Goal: Information Seeking & Learning: Learn about a topic

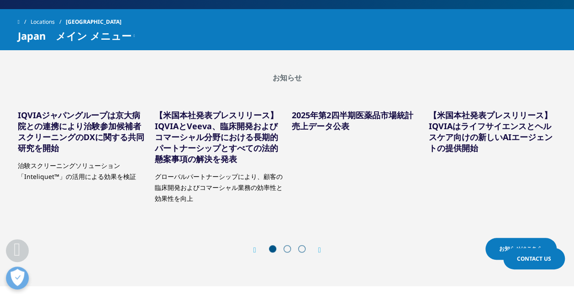
scroll to position [274, 0]
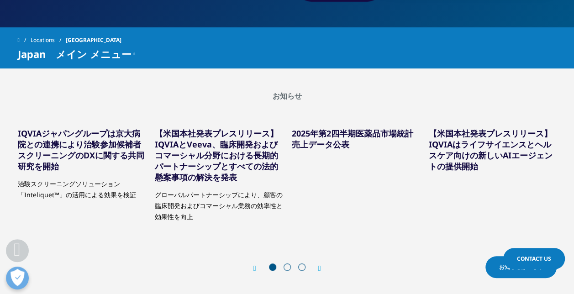
click at [119, 148] on link "IQVIAジャパングループは京大病院との連携により治験参加候補者スクリーニングのDXに関する共同研究を開始" at bounding box center [81, 150] width 126 height 44
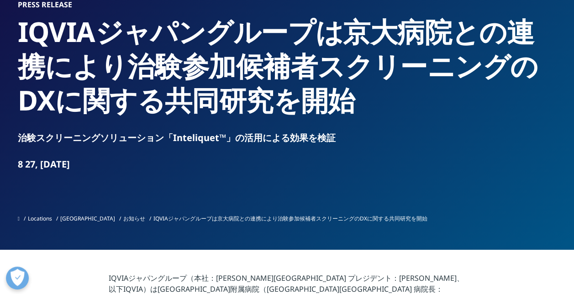
scroll to position [91, 0]
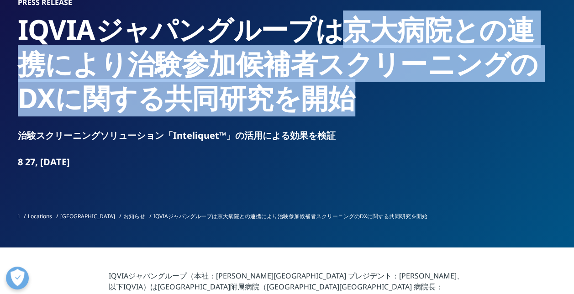
drag, startPoint x: 341, startPoint y: 21, endPoint x: 325, endPoint y: 108, distance: 87.8
click at [325, 108] on h2 "IQVIAジャパングループは京大病院との連携により治験参加候補者スクリーニングのDXに関する共同研究を開始" at bounding box center [287, 63] width 539 height 103
copy h2 "京大病院との連携により治験参加候補者スクリーニングのDXに関する共同研究を開始"
drag, startPoint x: 163, startPoint y: 101, endPoint x: 123, endPoint y: 67, distance: 52.7
click at [163, 101] on h2 "IQVIAジャパングループは京大病院との連携により治験参加候補者スクリーニングのDXに関する共同研究を開始" at bounding box center [287, 63] width 539 height 103
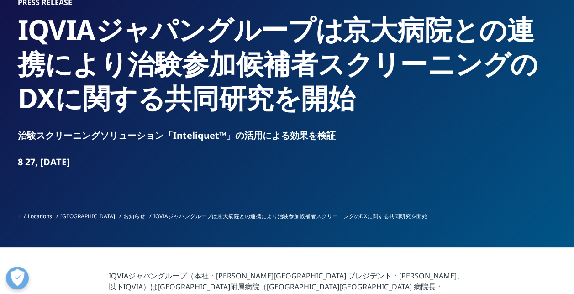
click at [26, 25] on h2 "IQVIAジャパングループは京大病院との連携により治験参加候補者スクリーニングのDXに関する共同研究を開始" at bounding box center [287, 63] width 539 height 103
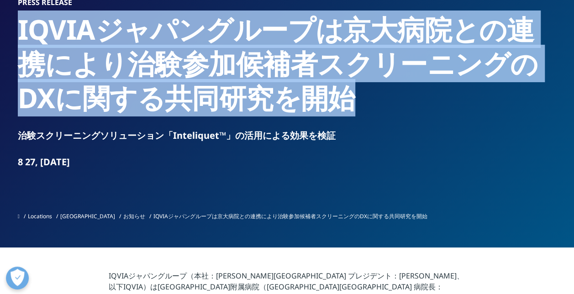
drag, startPoint x: 19, startPoint y: 25, endPoint x: 315, endPoint y: 107, distance: 308.0
click at [315, 107] on h2 "IQVIAジャパングループは京大病院との連携により治験参加候補者スクリーニングのDXに関する共同研究を開始" at bounding box center [287, 63] width 539 height 103
copy h2 "IQVIAジャパングループは京大病院との連携により治験参加候補者スクリーニングのDXに関する共同研究を開始"
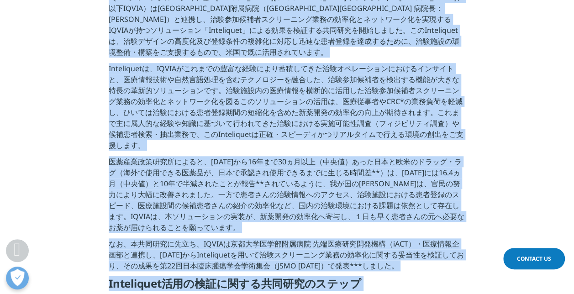
scroll to position [388, 0]
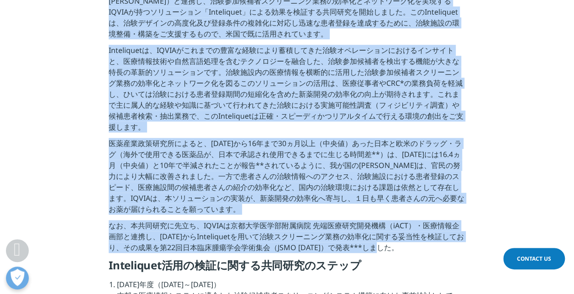
drag, startPoint x: 110, startPoint y: 49, endPoint x: 428, endPoint y: 227, distance: 365.0
click at [428, 227] on div "IQVIAジャパングループ（本社：[PERSON_NAME][GEOGRAPHIC_DATA] プレジデント：[PERSON_NAME]、以下IQVIA）は[…" at bounding box center [287, 177] width 356 height 407
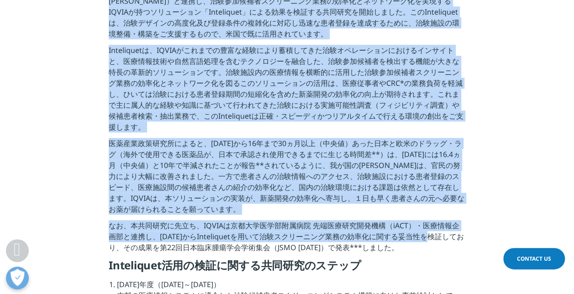
copy div "LOREMipsumdol（si：ametc adipis：eli se、doEIUSM）temporincidi（utlabo etd：ma al）enim…"
click at [224, 209] on p "医薬産業政策研究所によると、[DATE]から16年まで30ヵ月以上（中央値）あった日本と欧米のドラッグ・ラグ（海外で使用できる医薬品が、日本で承認され使用でき…" at bounding box center [287, 179] width 356 height 82
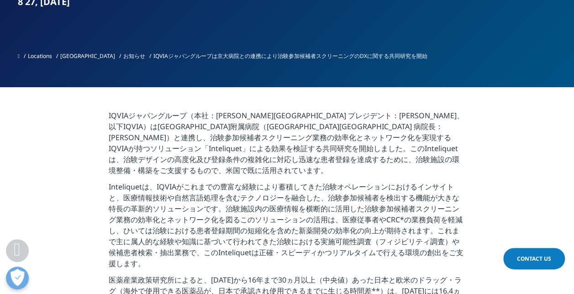
scroll to position [251, 0]
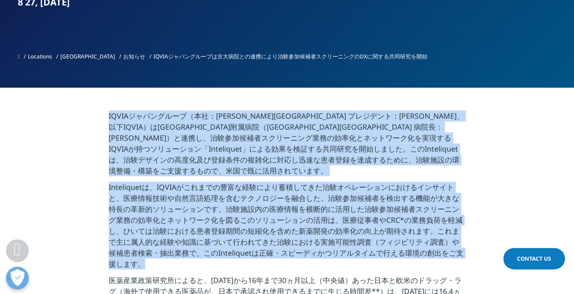
drag, startPoint x: 108, startPoint y: 114, endPoint x: 241, endPoint y: 255, distance: 193.7
copy div "LOREMipsumdol（si：ametc adipis：eli se、doEIUSM）temporincidi（utlabo etd：ma al）enim…"
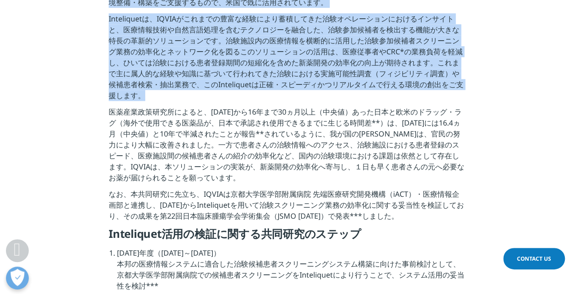
scroll to position [434, 0]
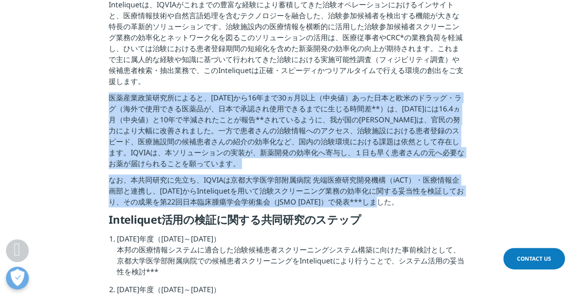
drag, startPoint x: 110, startPoint y: 84, endPoint x: 401, endPoint y: 200, distance: 313.4
click at [401, 200] on div "IQVIAジャパングループ（本社：[PERSON_NAME][GEOGRAPHIC_DATA] プレジデント：[PERSON_NAME]、以下IQVIA）は[…" at bounding box center [287, 131] width 356 height 407
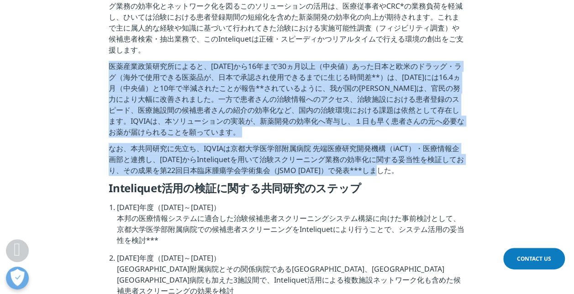
scroll to position [479, 0]
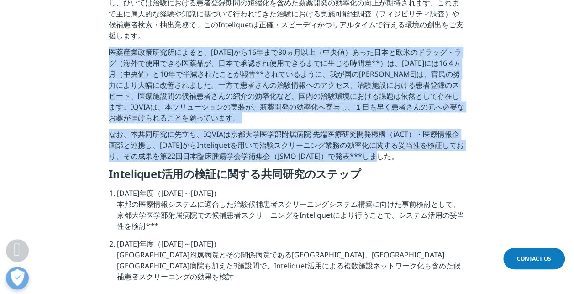
copy div "loremipsumdol、0817sit49ame86cons（adi）elitseddoeius・te（incididuntut、laboreetdolo…"
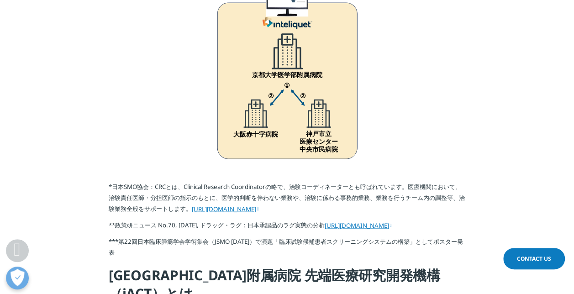
scroll to position [753, 0]
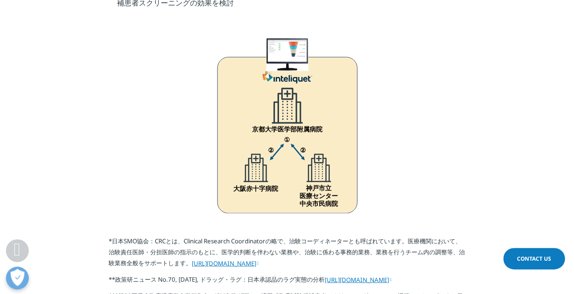
click at [124, 78] on div at bounding box center [286, 126] width 511 height 177
click at [178, 38] on img at bounding box center [287, 125] width 274 height 175
